Goal: Book appointment/travel/reservation

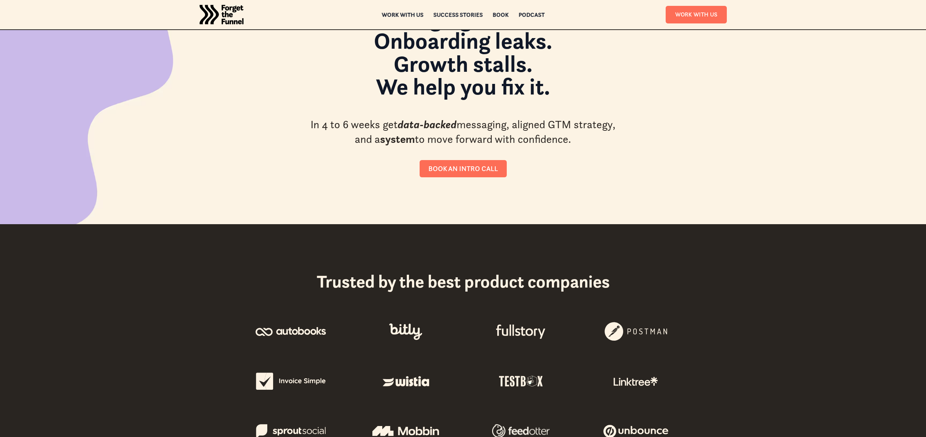
scroll to position [72, 0]
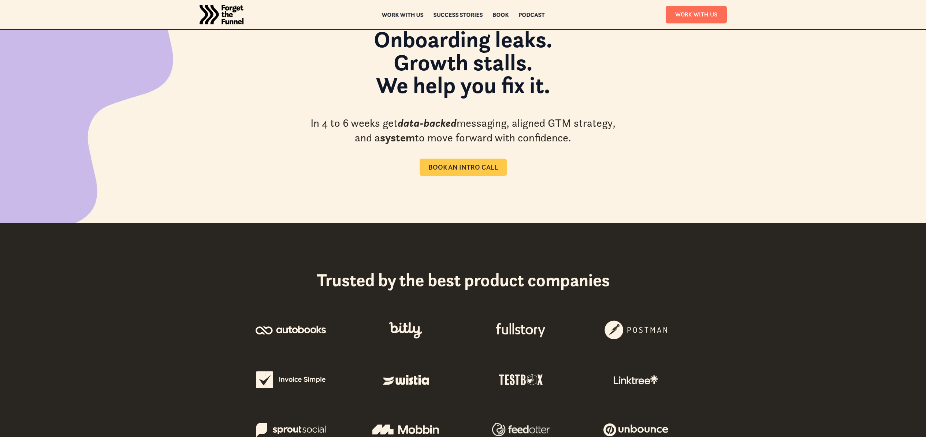
click at [495, 166] on div "Book an intro call" at bounding box center [463, 167] width 70 height 8
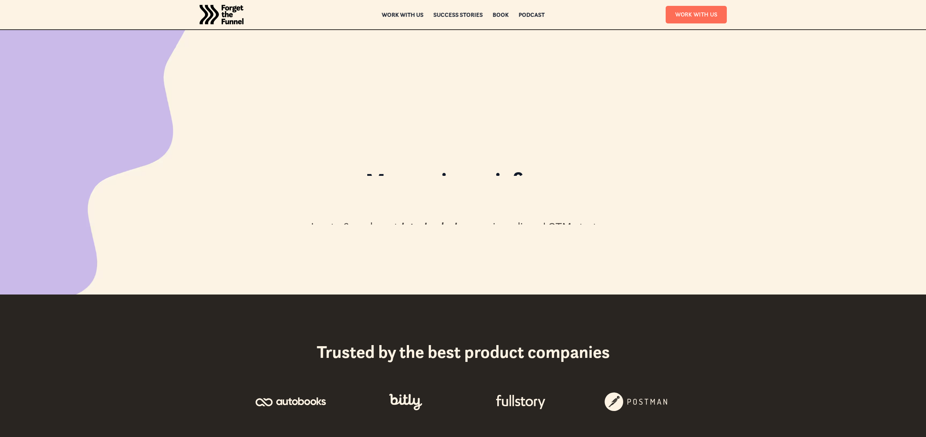
scroll to position [72, 0]
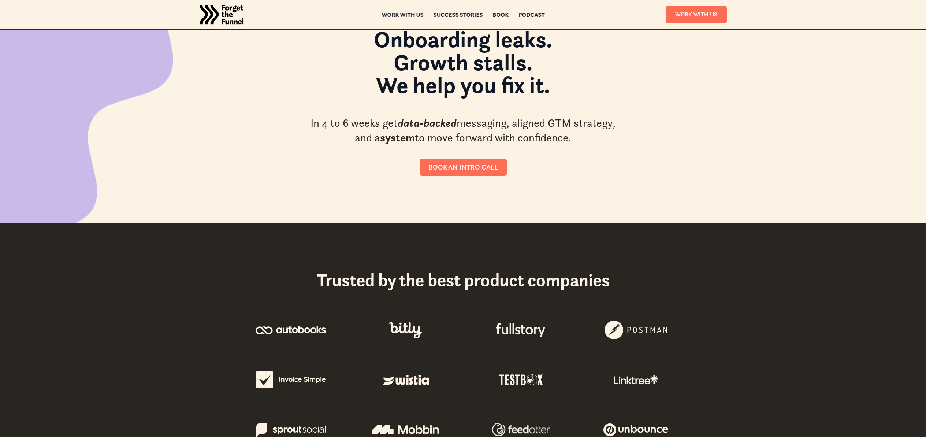
click at [222, 88] on div "Messaging misfires. Onboarding leaks. Growth stalls. We help you fix it. In 4 t…" at bounding box center [463, 90] width 926 height 264
